Goal: Task Accomplishment & Management: Manage account settings

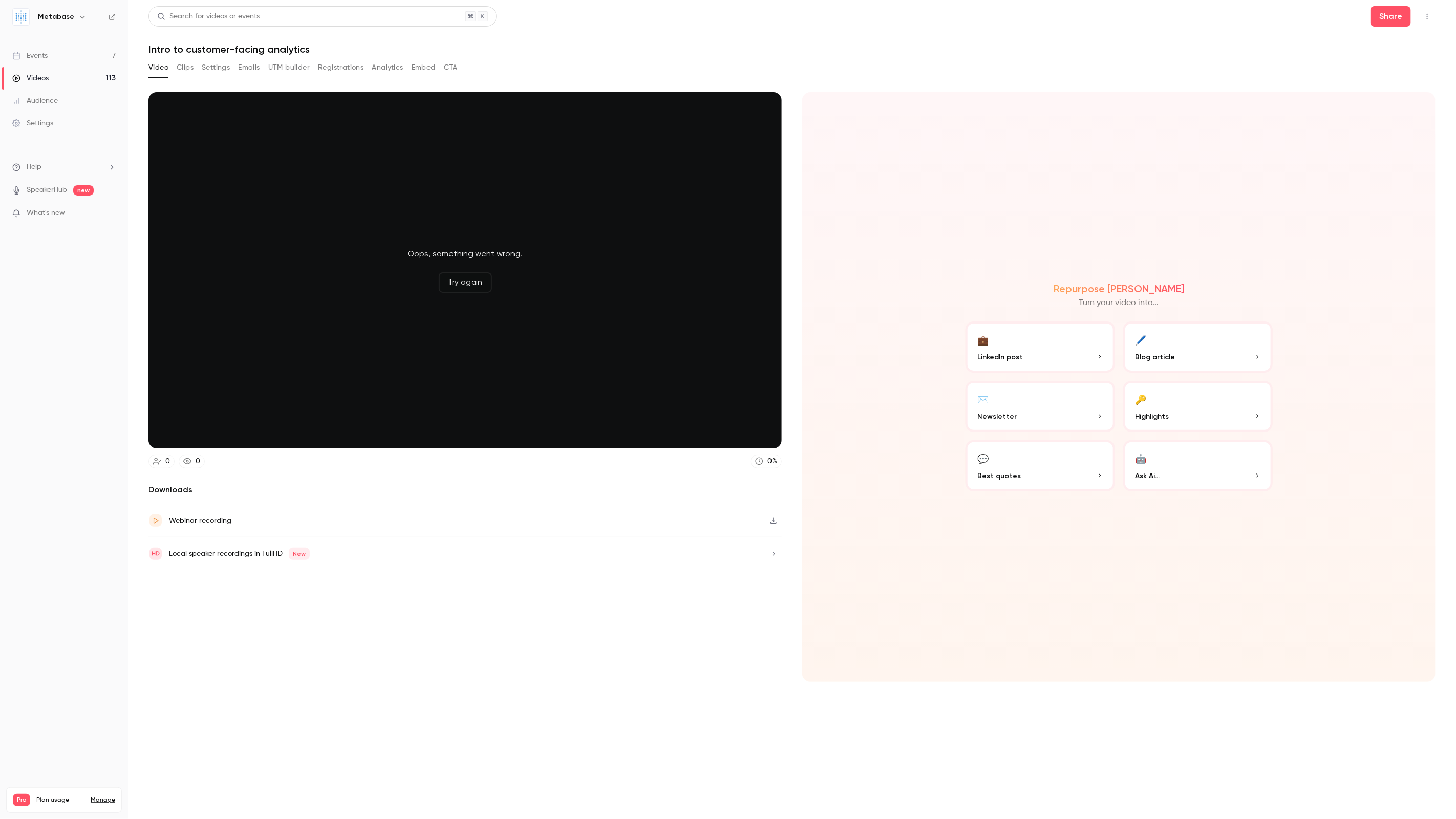
click at [165, 69] on button "Video" at bounding box center [159, 68] width 20 height 17
click at [223, 69] on button "Settings" at bounding box center [216, 68] width 28 height 17
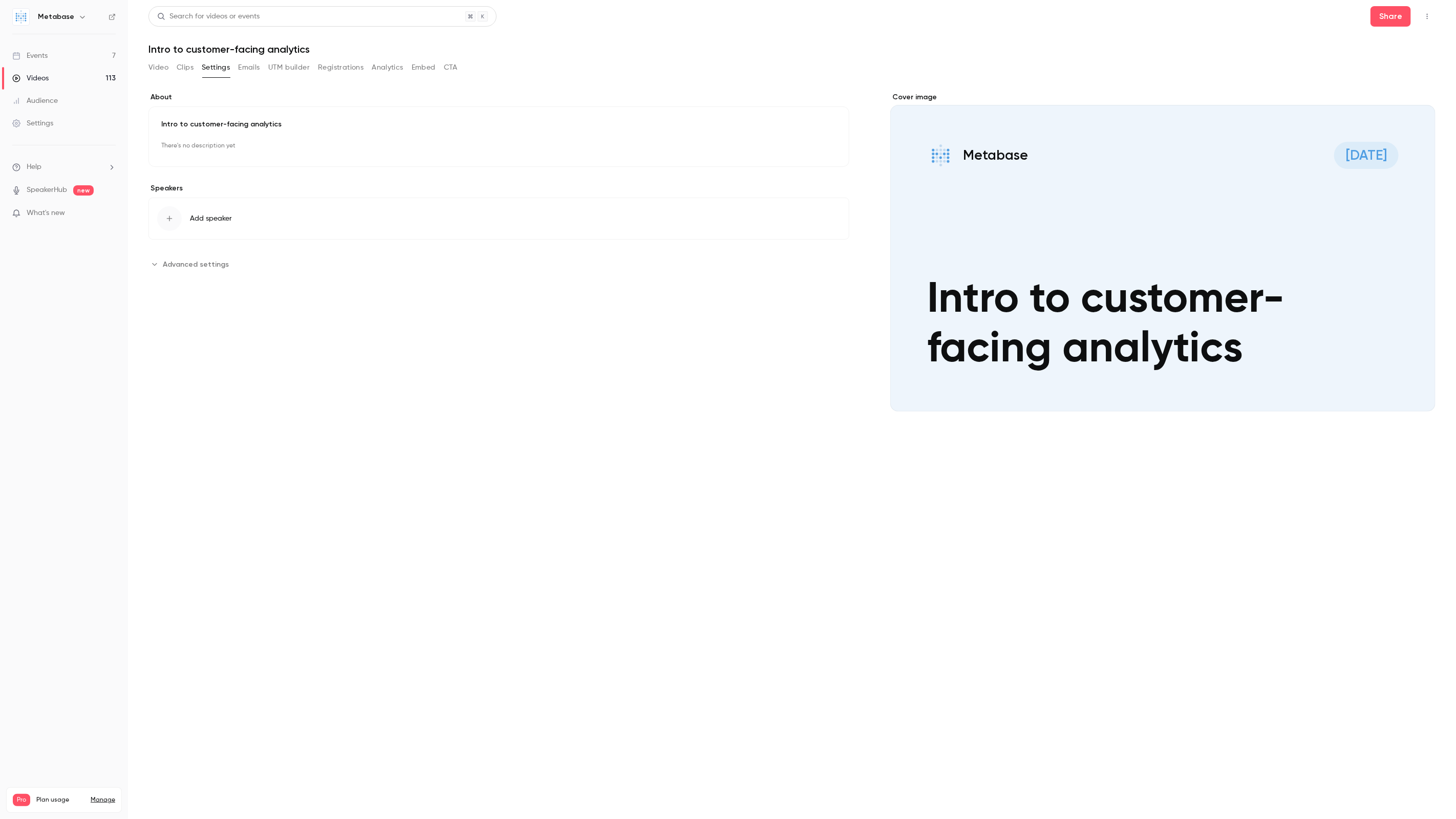
click at [159, 70] on button "Video" at bounding box center [159, 68] width 20 height 17
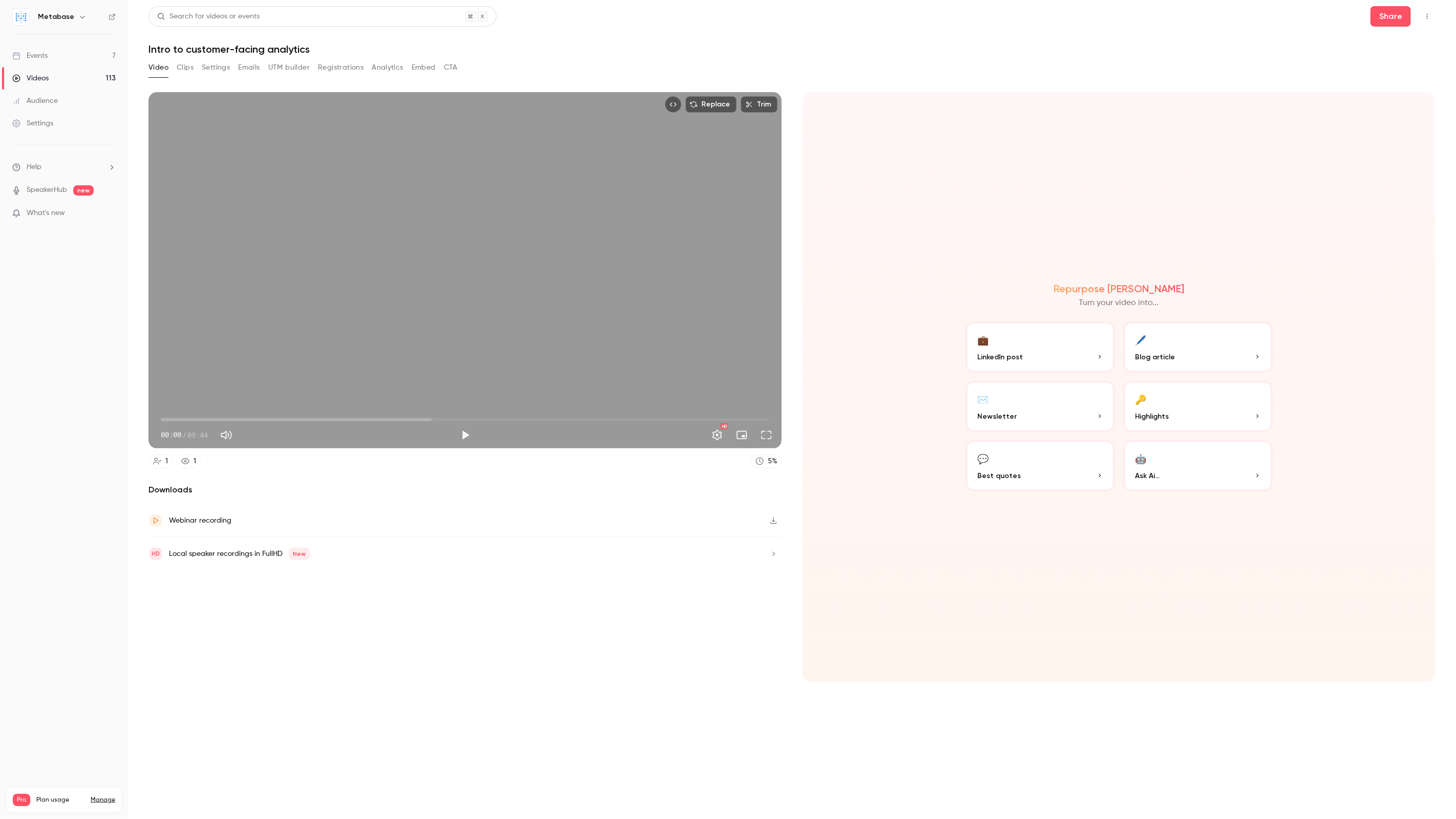
click at [65, 85] on link "Videos 113" at bounding box center [64, 77] width 128 height 23
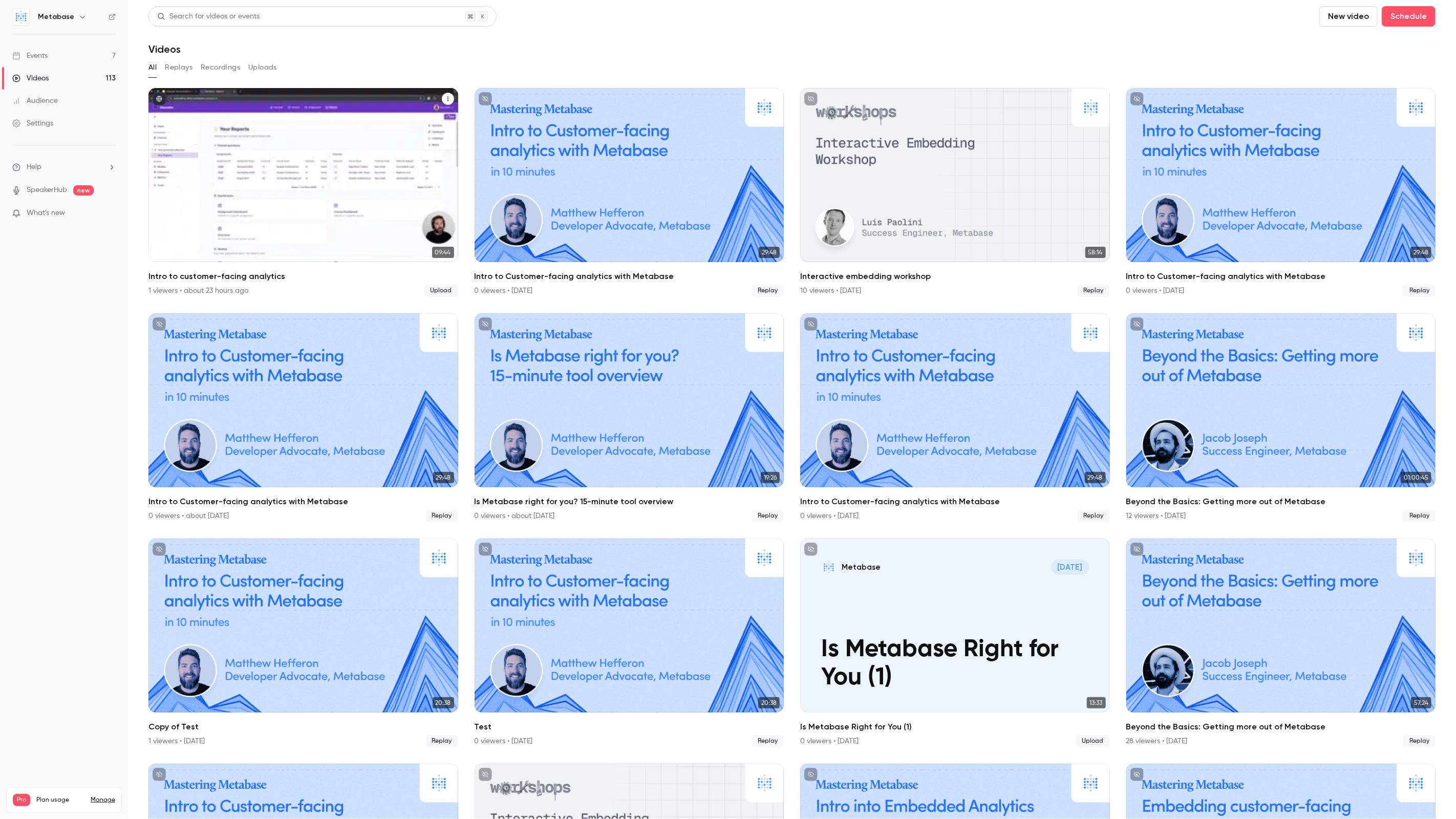
click at [448, 96] on icon "Intro to customer-facing analytics" at bounding box center [448, 99] width 6 height 6
click at [447, 98] on icon "Intro to customer-facing analytics" at bounding box center [448, 99] width 6 height 6
click at [385, 169] on li "Delete" at bounding box center [399, 175] width 113 height 26
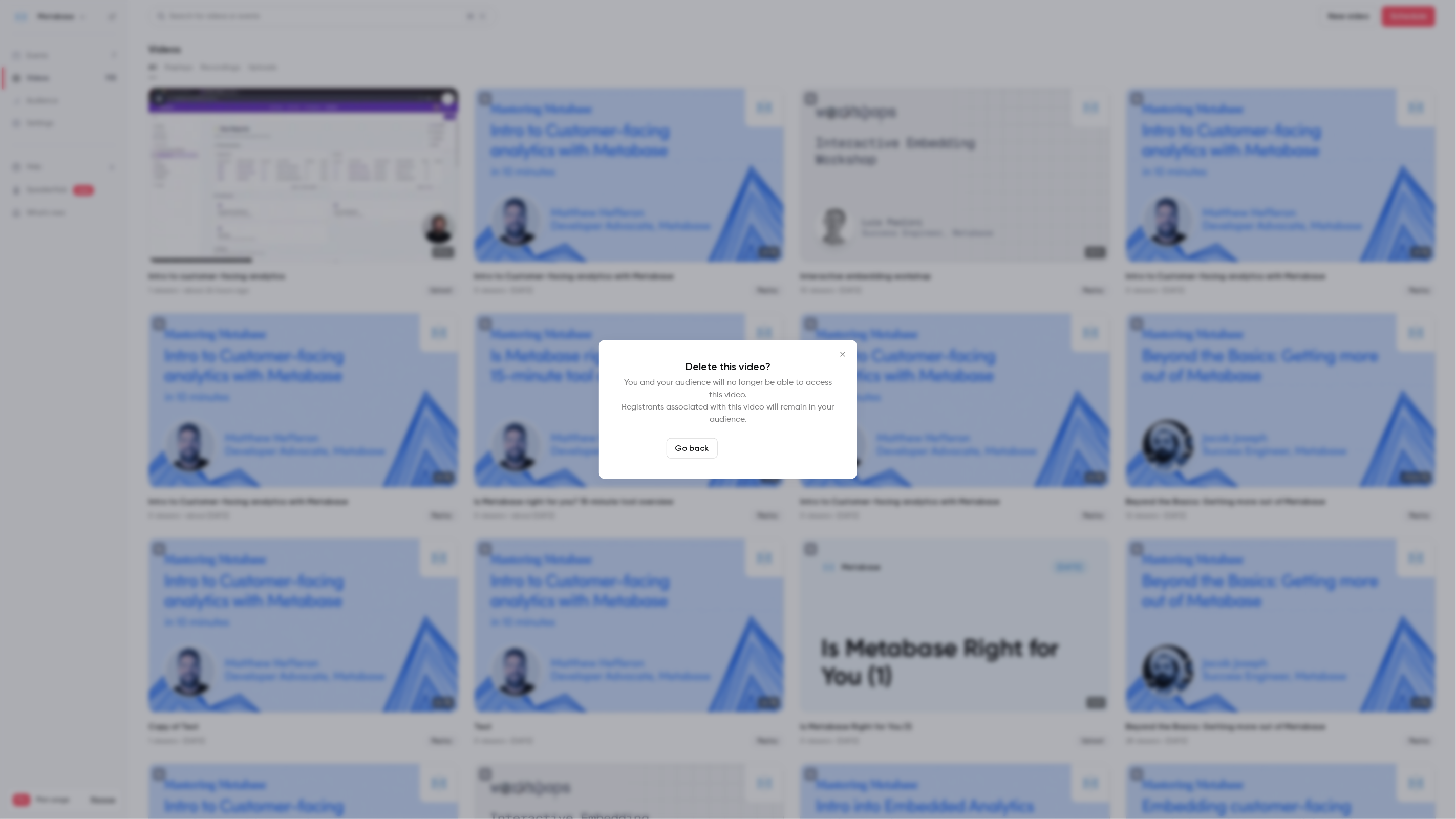
click at [752, 441] on button "Delete video" at bounding box center [755, 448] width 68 height 21
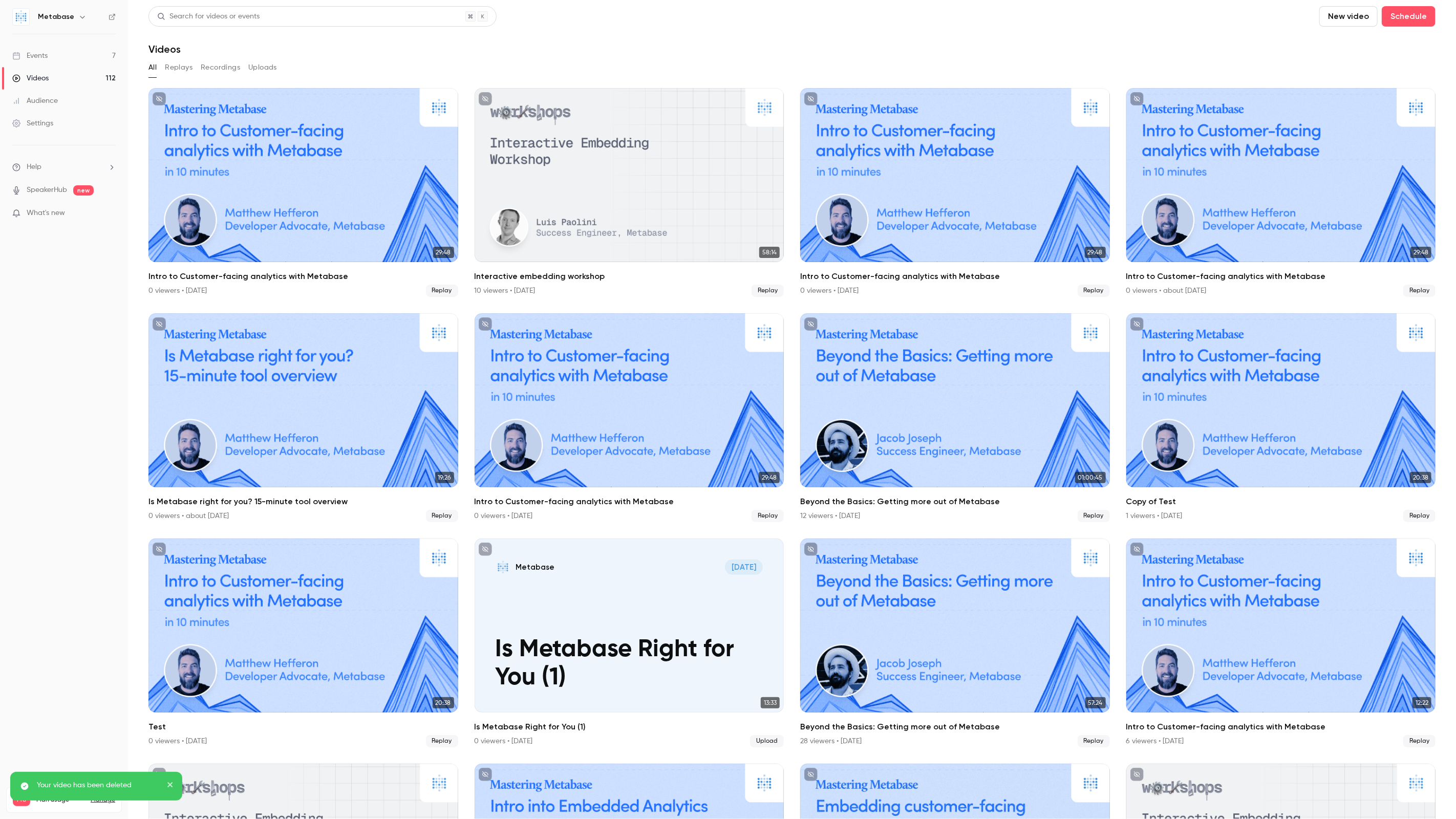
click at [1347, 20] on button "New video" at bounding box center [1348, 16] width 59 height 21
click at [1366, 65] on li "Upload" at bounding box center [1379, 71] width 111 height 26
